Goal: Transaction & Acquisition: Purchase product/service

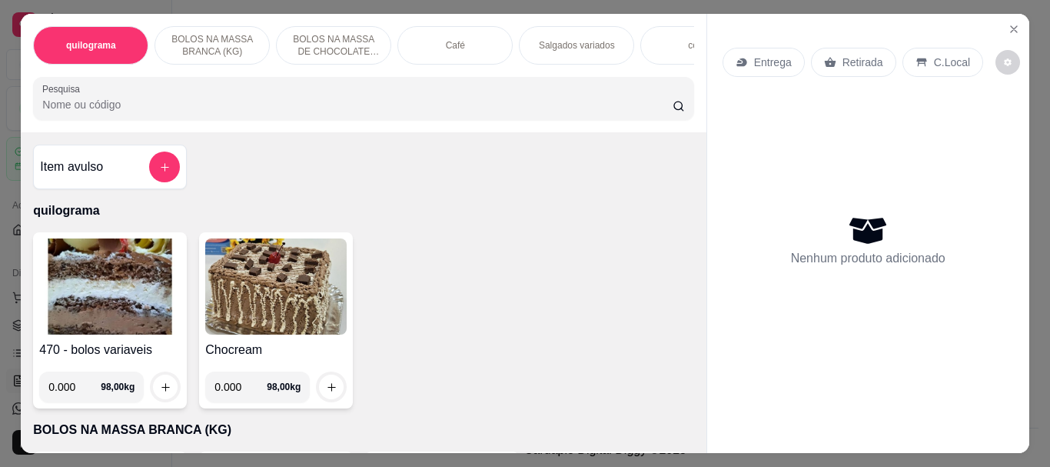
scroll to position [178, 0]
select select "ALL"
select select "0"
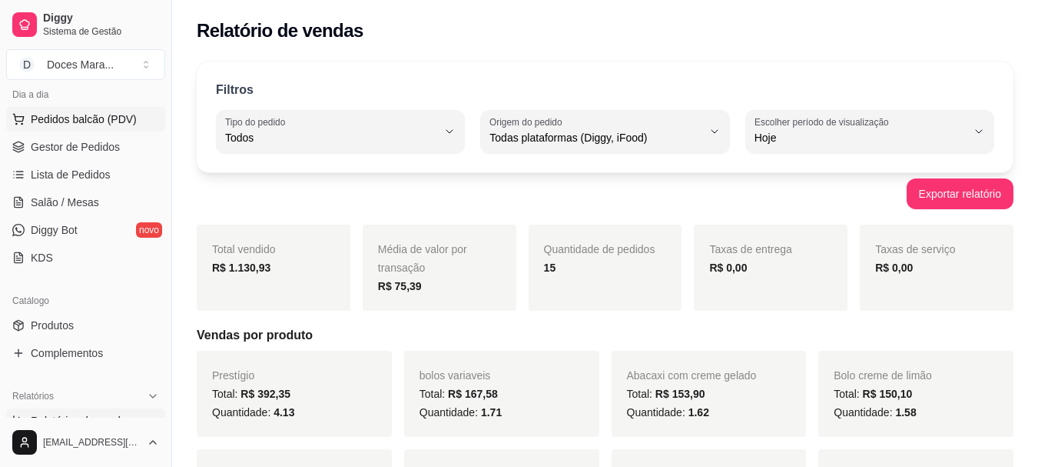
click at [61, 122] on span "Pedidos balcão (PDV)" at bounding box center [84, 118] width 106 height 15
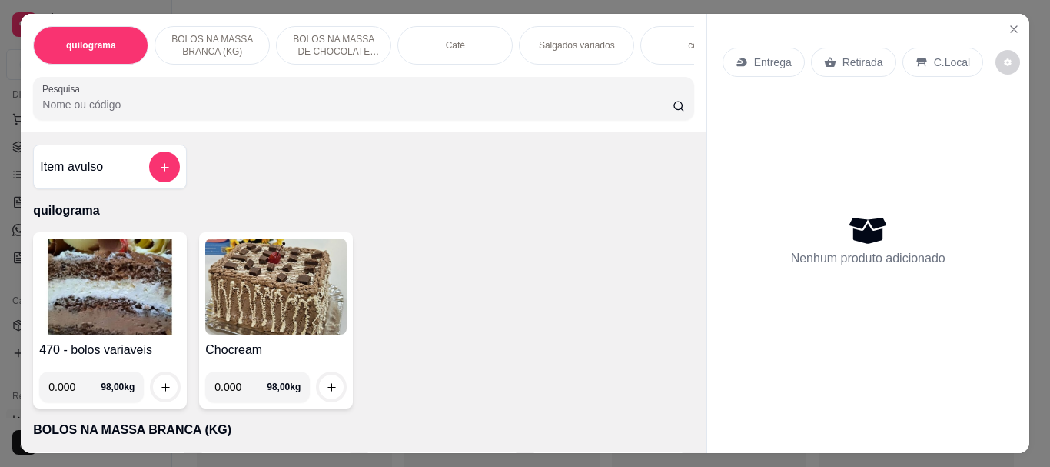
click at [105, 268] on img at bounding box center [109, 286] width 141 height 96
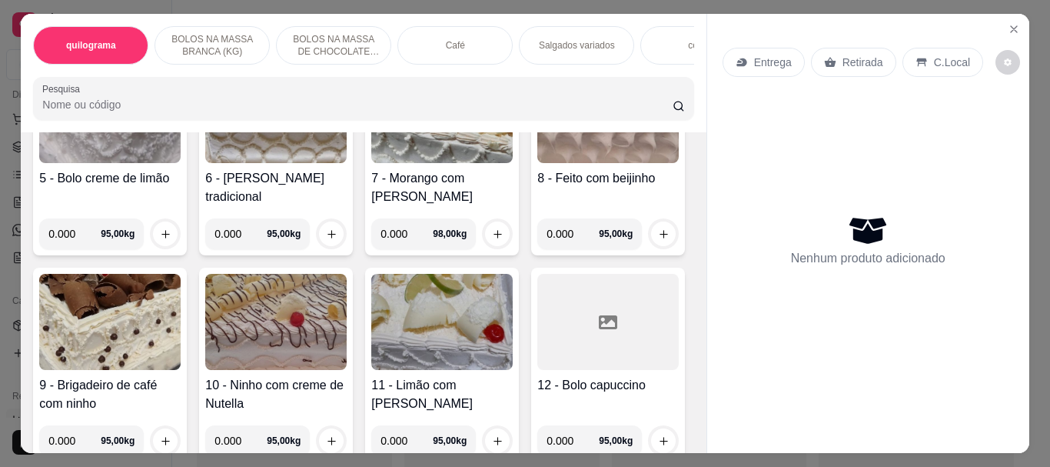
scroll to position [615, 0]
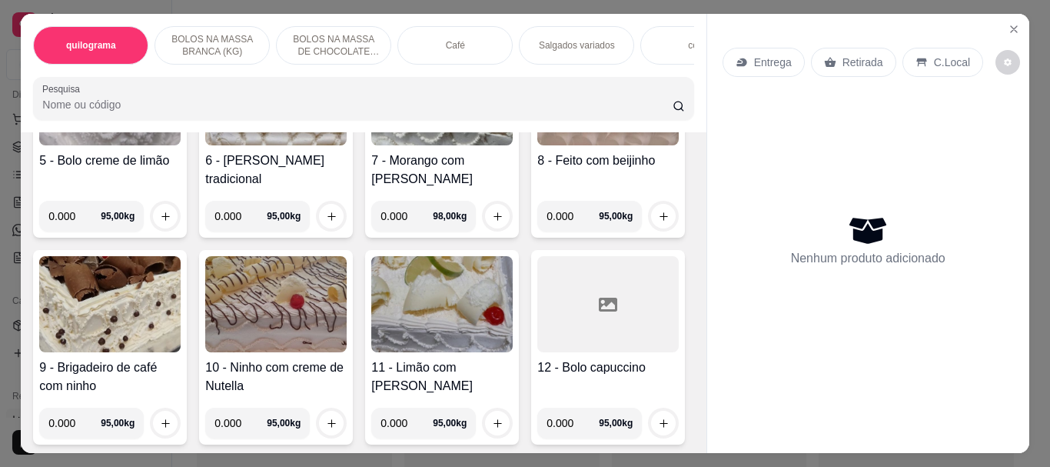
click at [371, 145] on img at bounding box center [441, 97] width 141 height 96
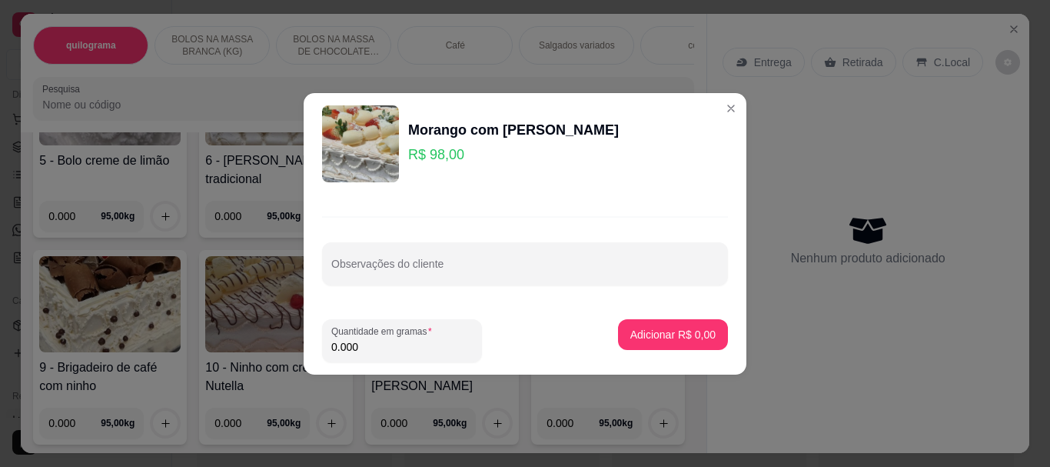
click at [379, 347] on input "0.000" at bounding box center [401, 346] width 141 height 15
type input "1.060"
click at [664, 326] on button "Adicionar R$ 103,88" at bounding box center [667, 334] width 122 height 31
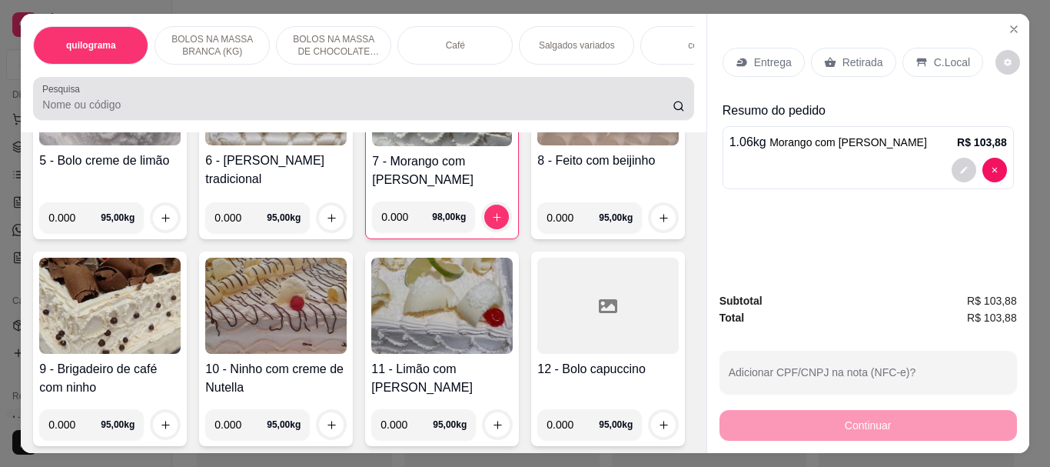
click at [78, 103] on input "Pesquisa" at bounding box center [357, 104] width 630 height 15
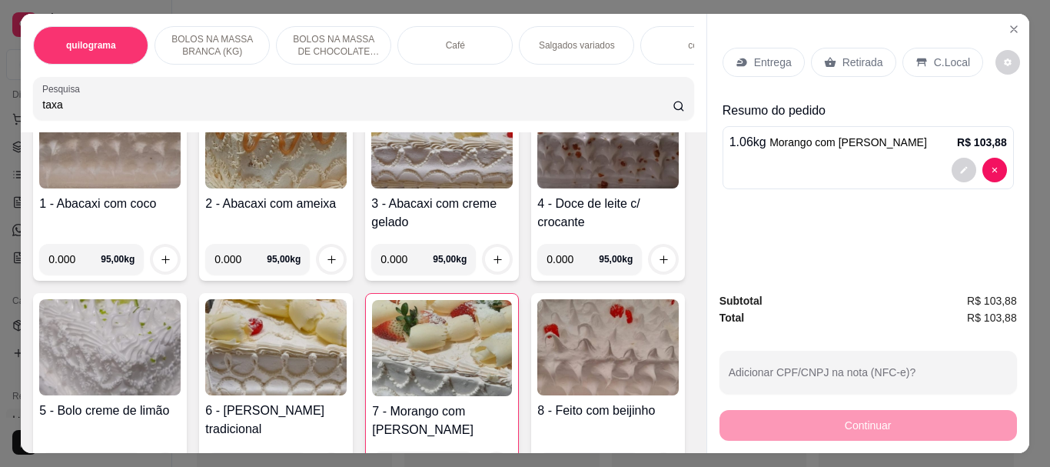
scroll to position [865, 0]
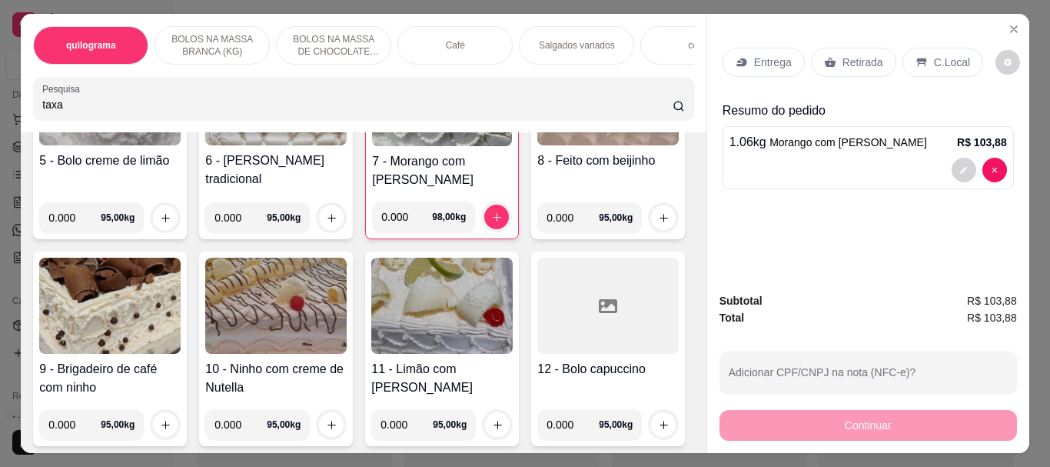
type input "taxa"
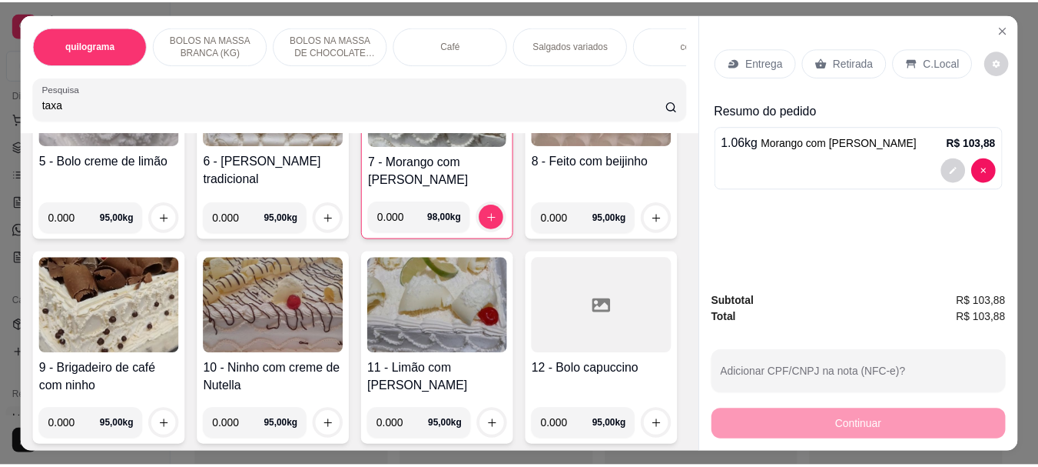
scroll to position [0, 0]
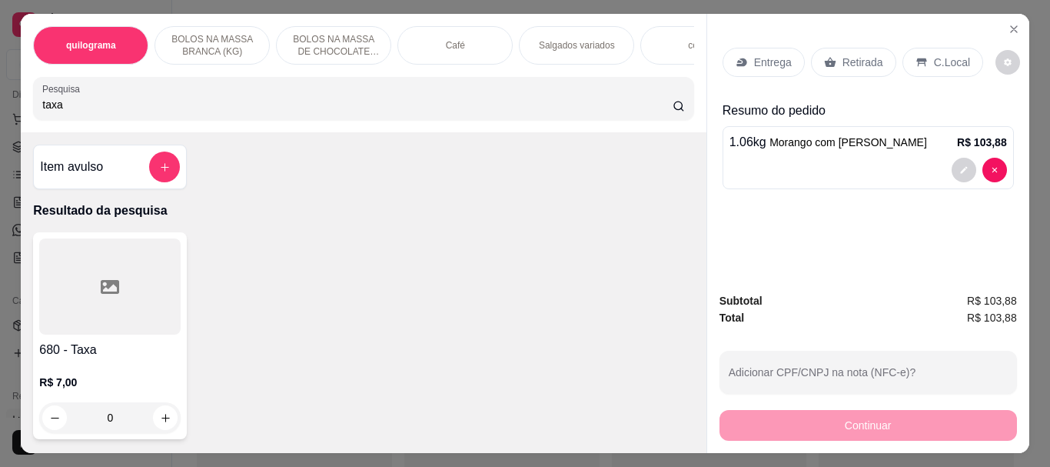
click at [111, 278] on div at bounding box center [109, 286] width 141 height 96
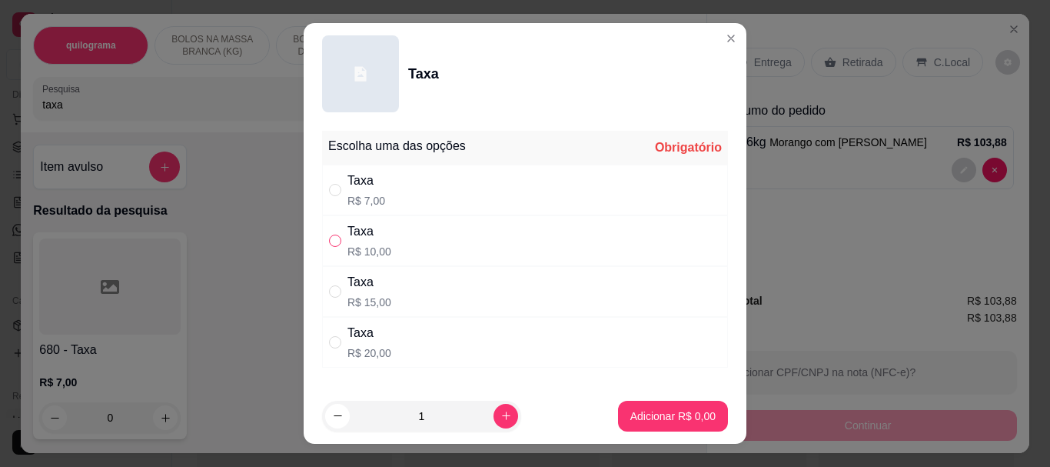
click at [331, 242] on input "" at bounding box center [335, 240] width 12 height 12
radio input "true"
click at [641, 410] on p "Adicionar R$ 10,00" at bounding box center [670, 415] width 89 height 15
type input "1"
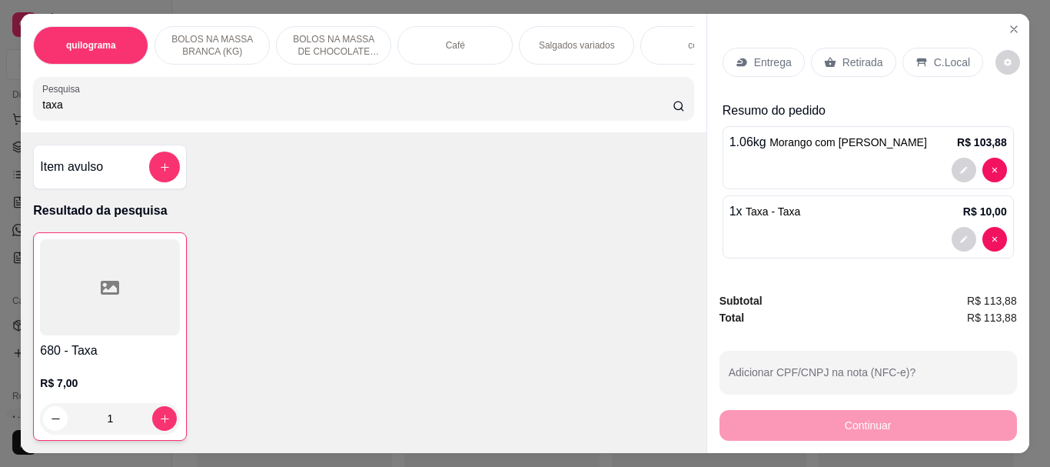
click at [842, 55] on p "Retirada" at bounding box center [862, 62] width 41 height 15
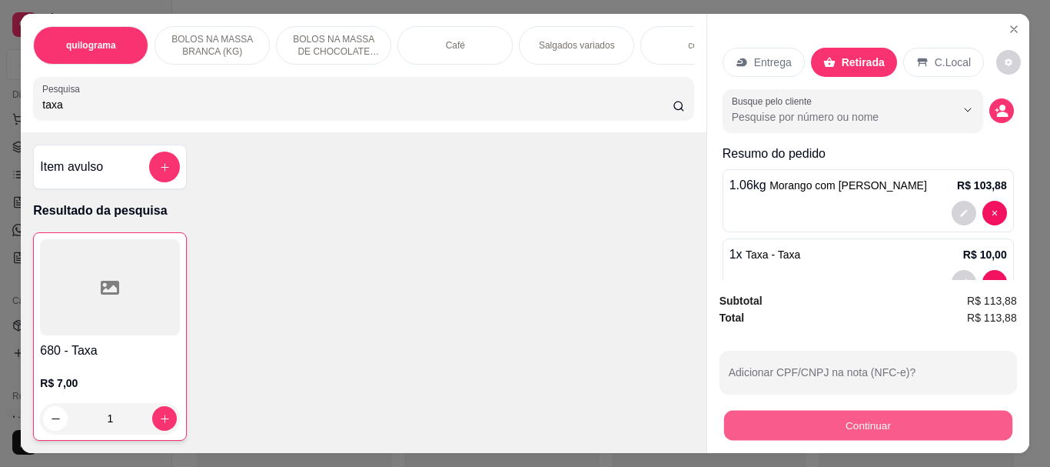
click at [857, 417] on button "Continuar" at bounding box center [867, 425] width 288 height 30
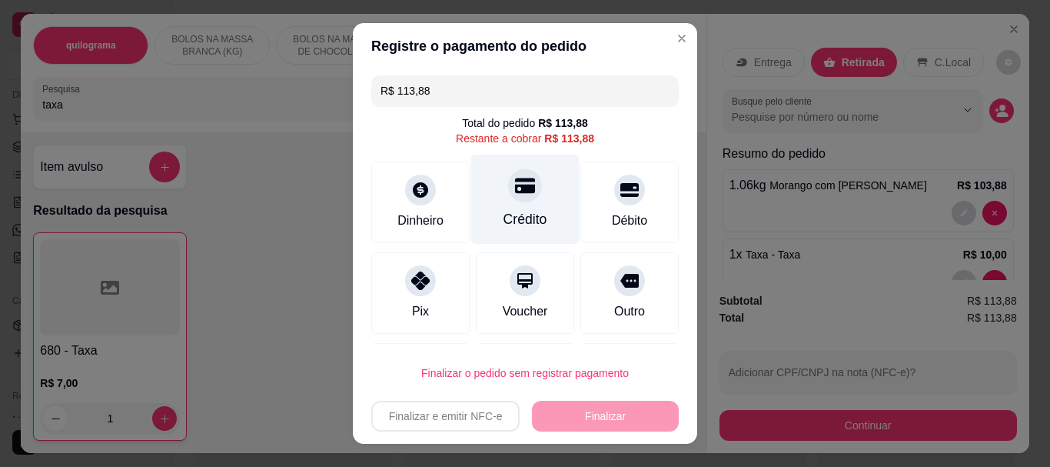
click at [503, 212] on div "Crédito" at bounding box center [525, 220] width 44 height 20
type input "R$ 0,00"
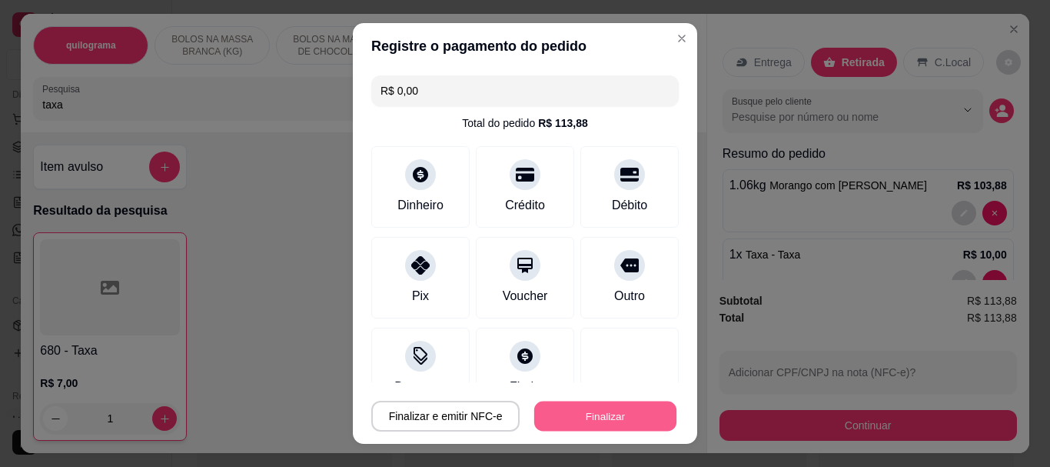
click at [589, 414] on button "Finalizar" at bounding box center [605, 415] width 142 height 30
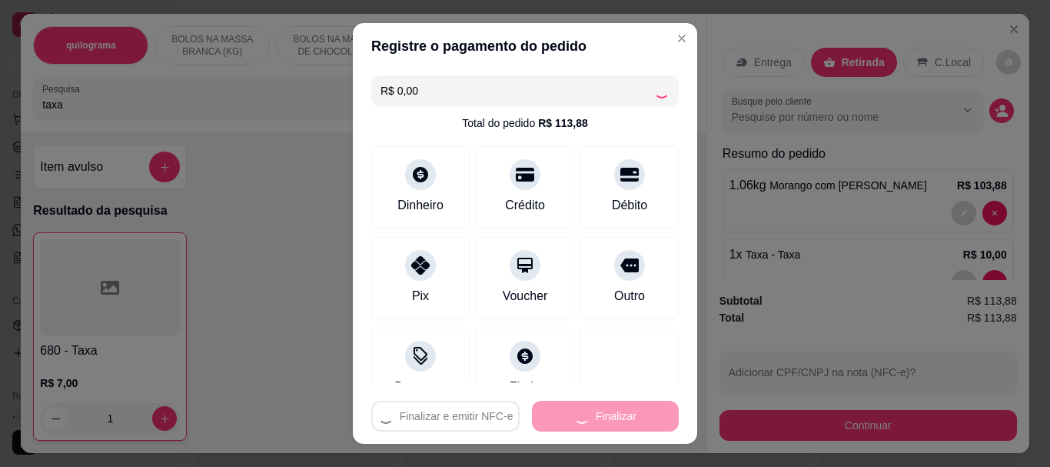
type input "0"
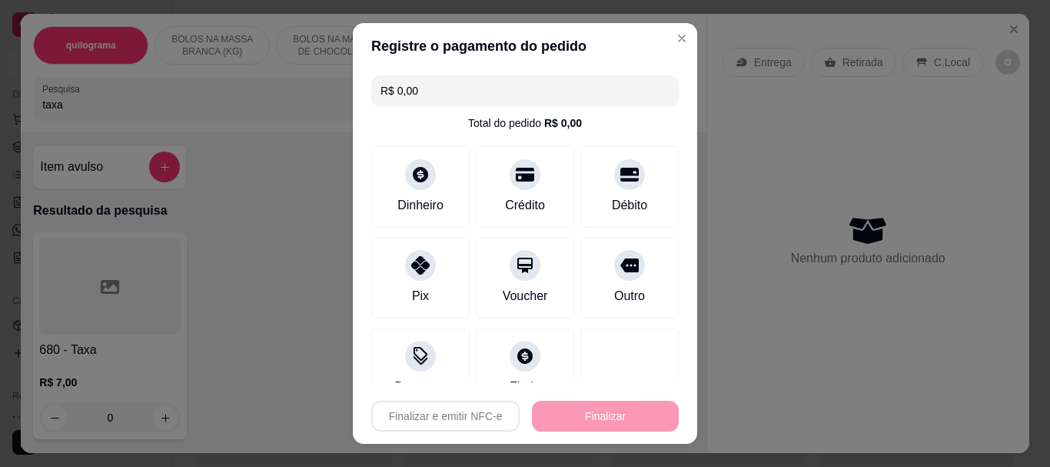
type input "-R$ 113,88"
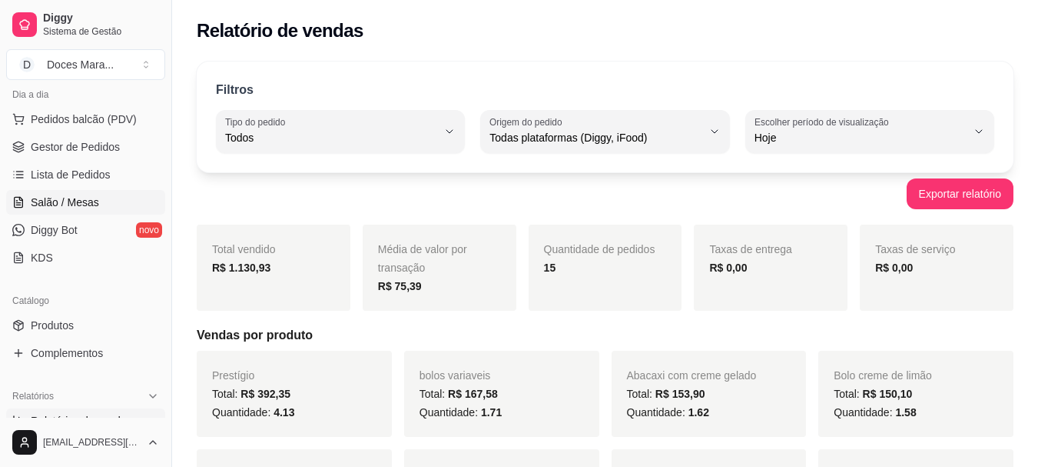
click at [90, 203] on span "Salão / Mesas" at bounding box center [65, 201] width 68 height 15
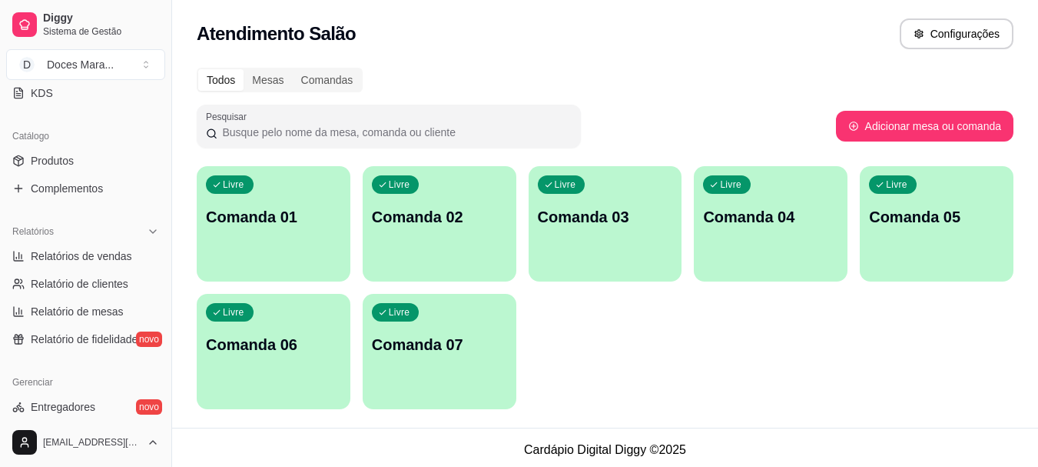
scroll to position [409, 0]
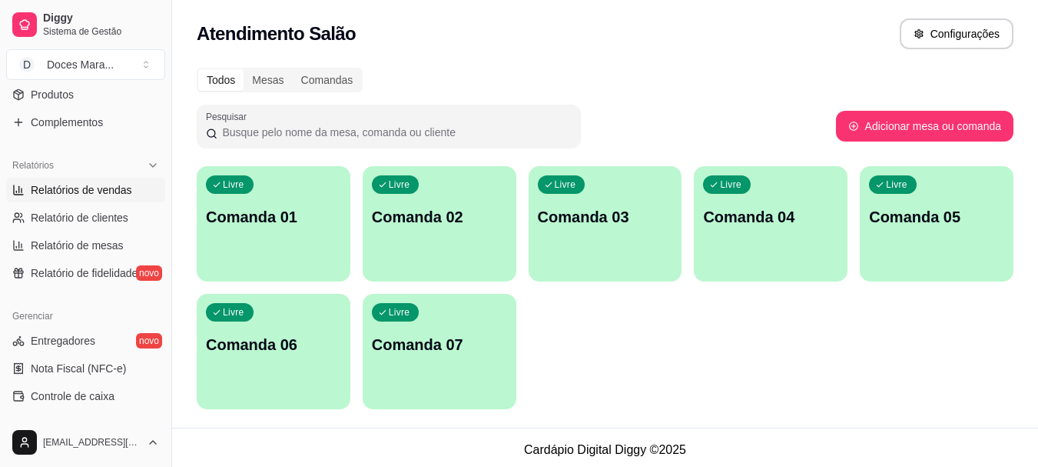
click at [65, 190] on span "Relatórios de vendas" at bounding box center [81, 189] width 101 height 15
select select "ALL"
select select "0"
